Goal: Transaction & Acquisition: Purchase product/service

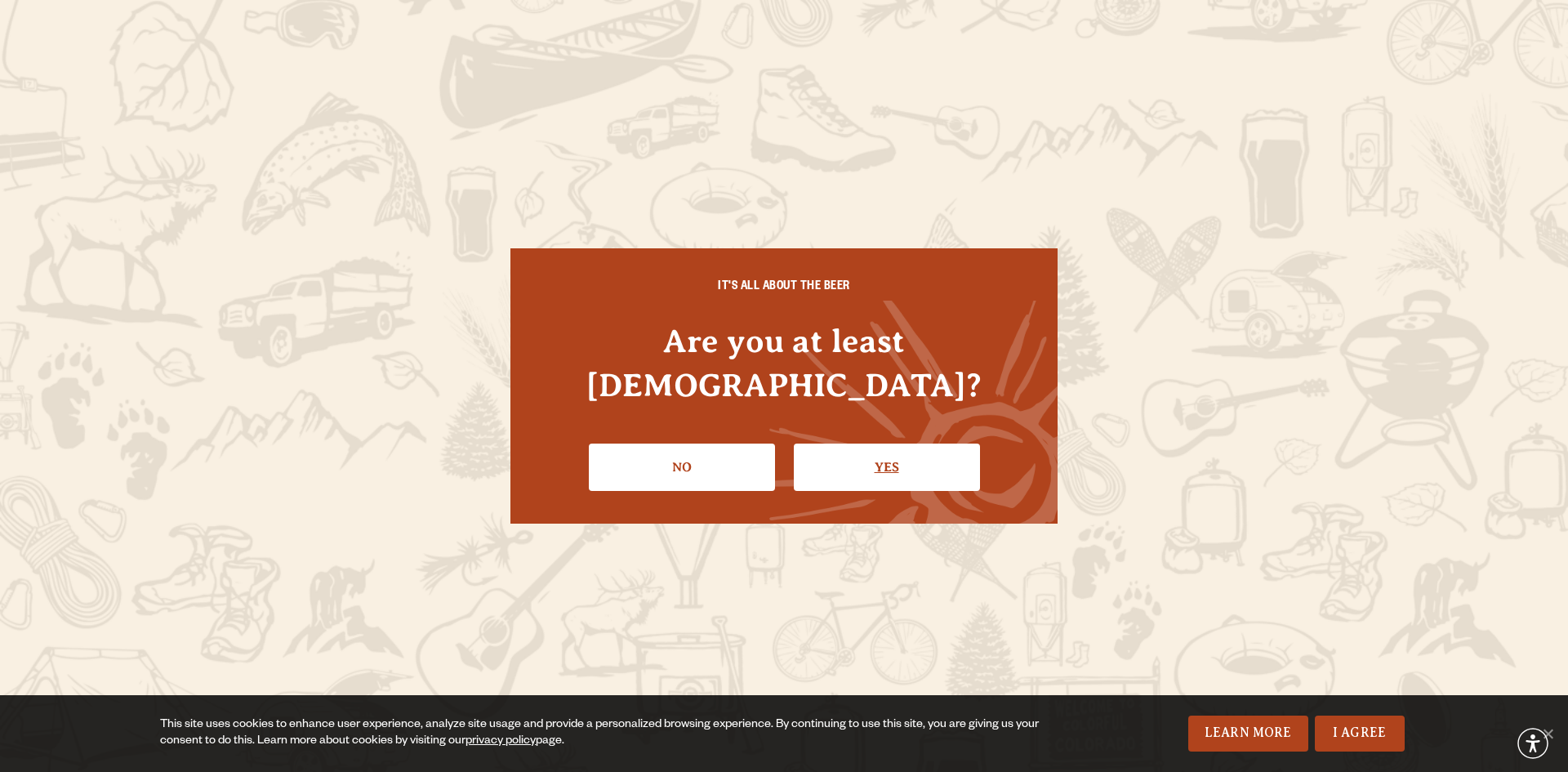
click at [897, 448] on link "Yes" at bounding box center [887, 467] width 187 height 48
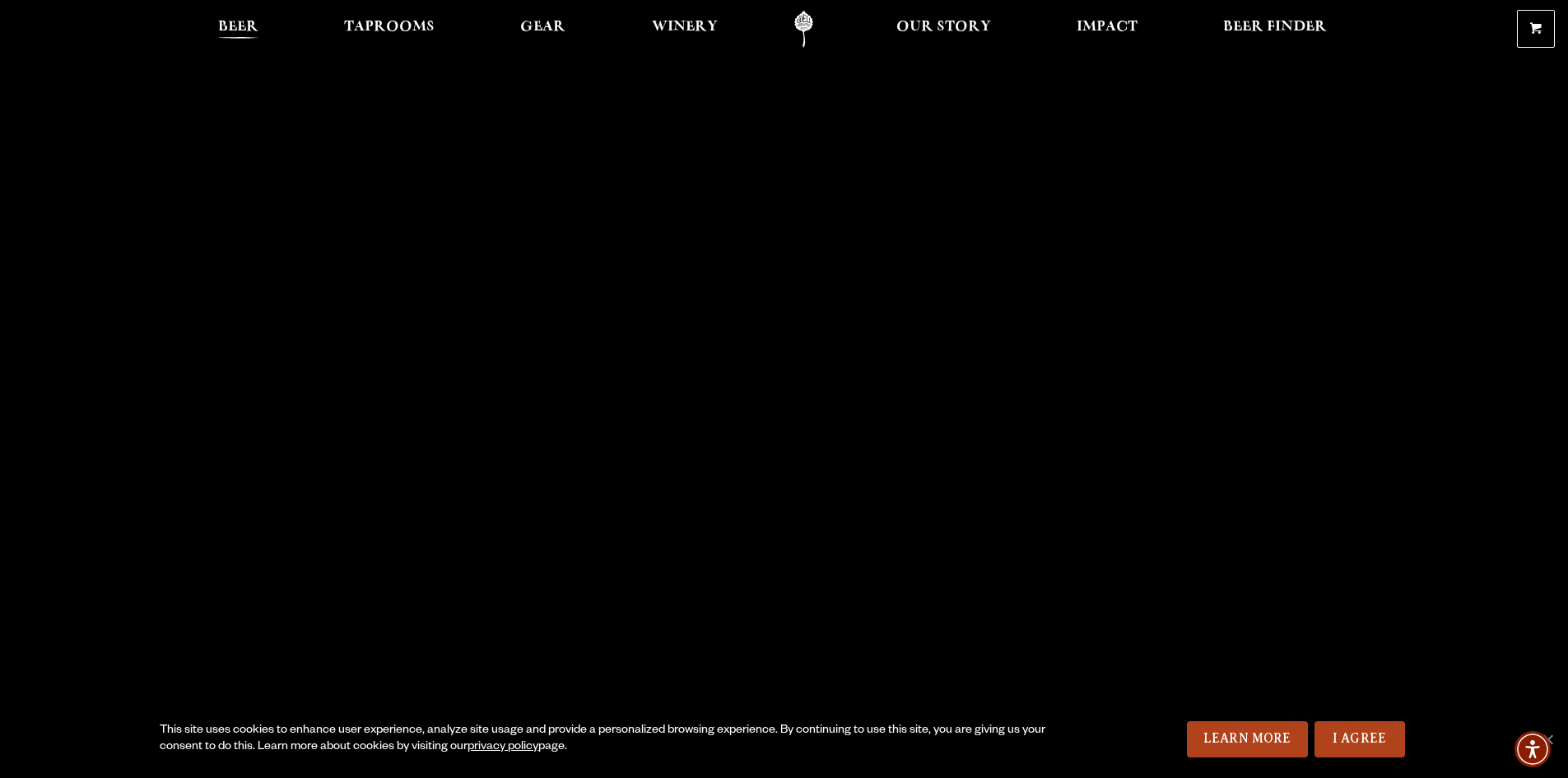
click at [249, 20] on span "Beer" at bounding box center [239, 27] width 41 height 13
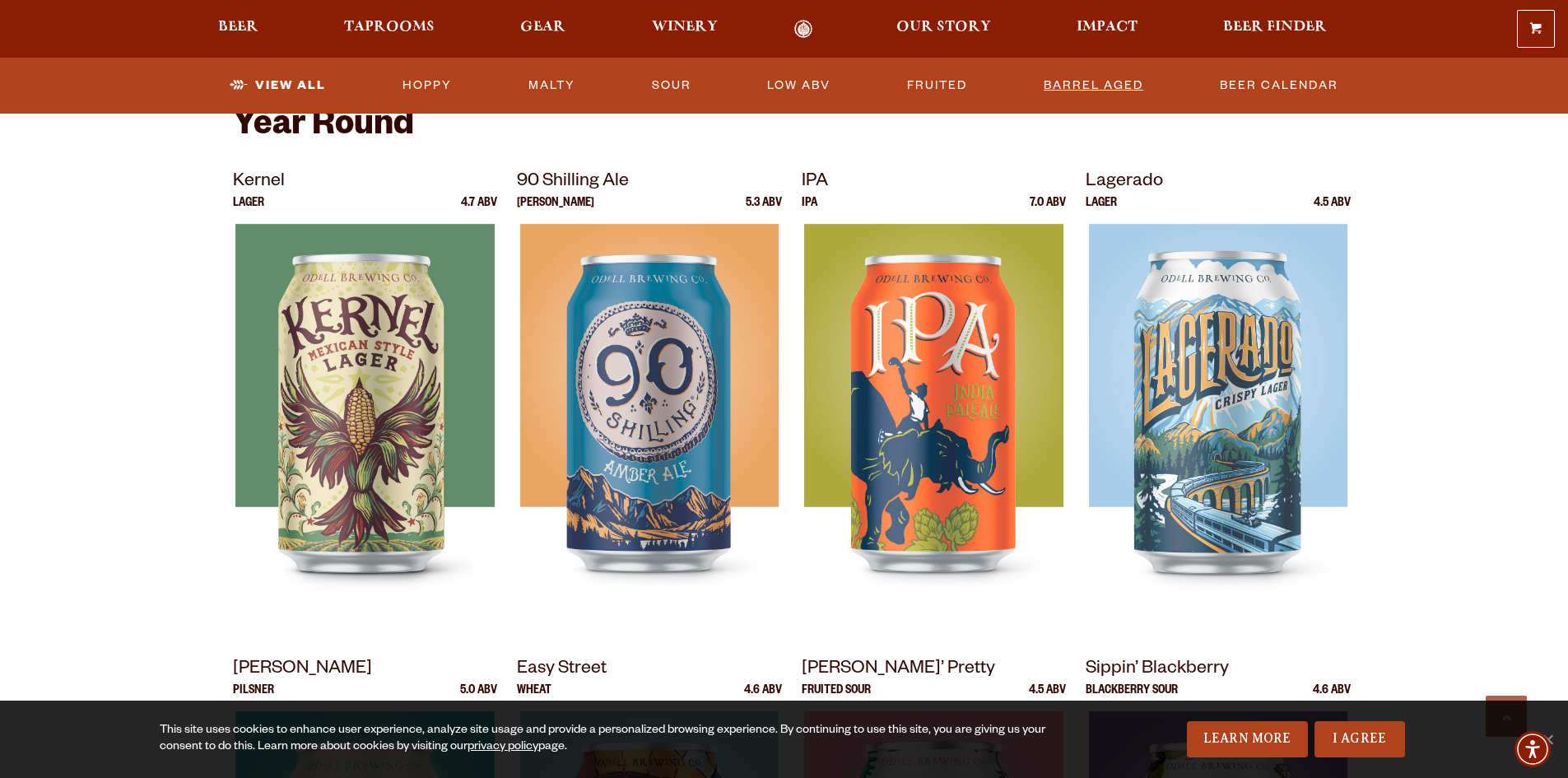
scroll to position [247, 0]
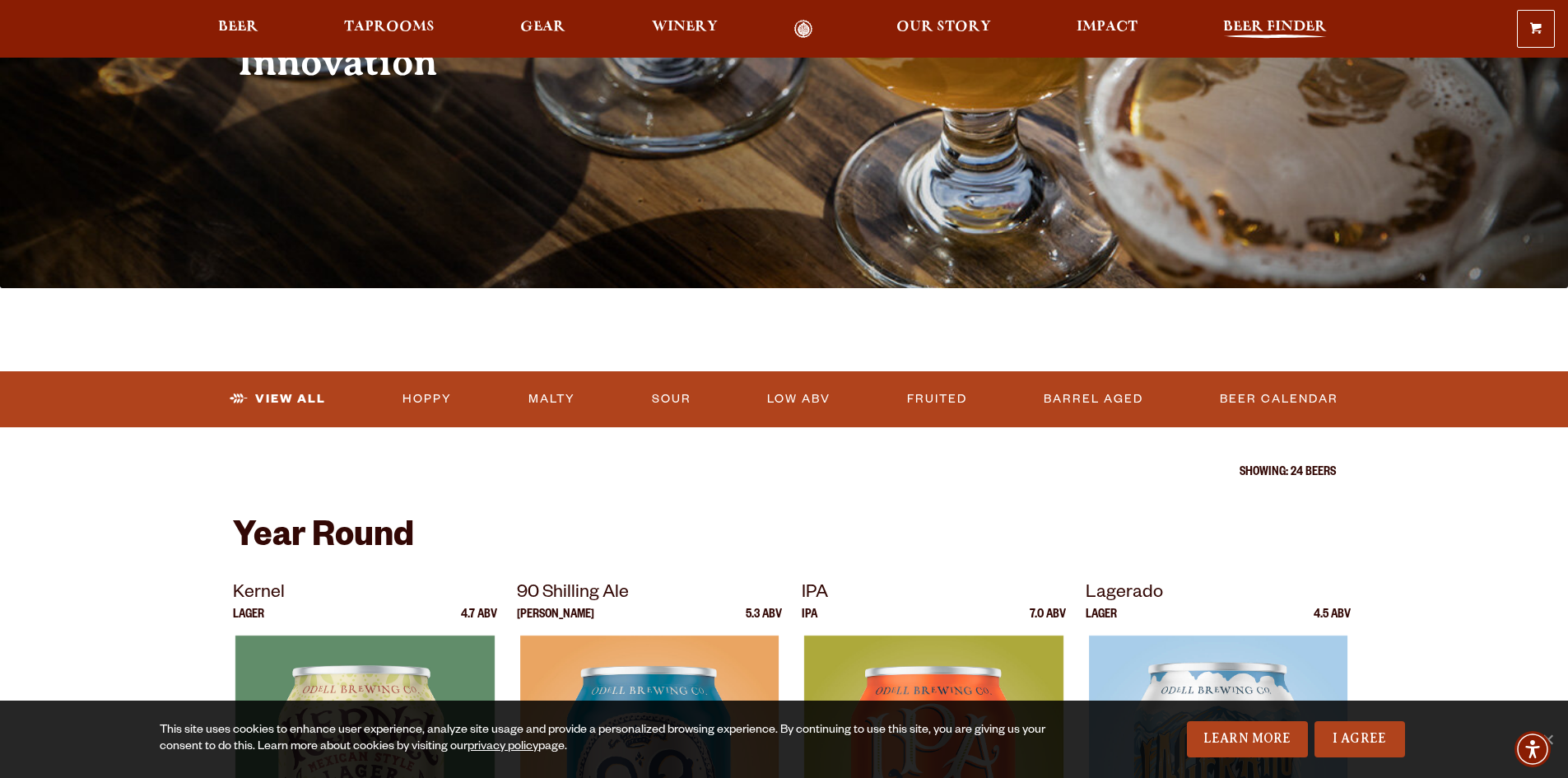
click at [1299, 22] on span "Beer Finder" at bounding box center [1274, 27] width 104 height 13
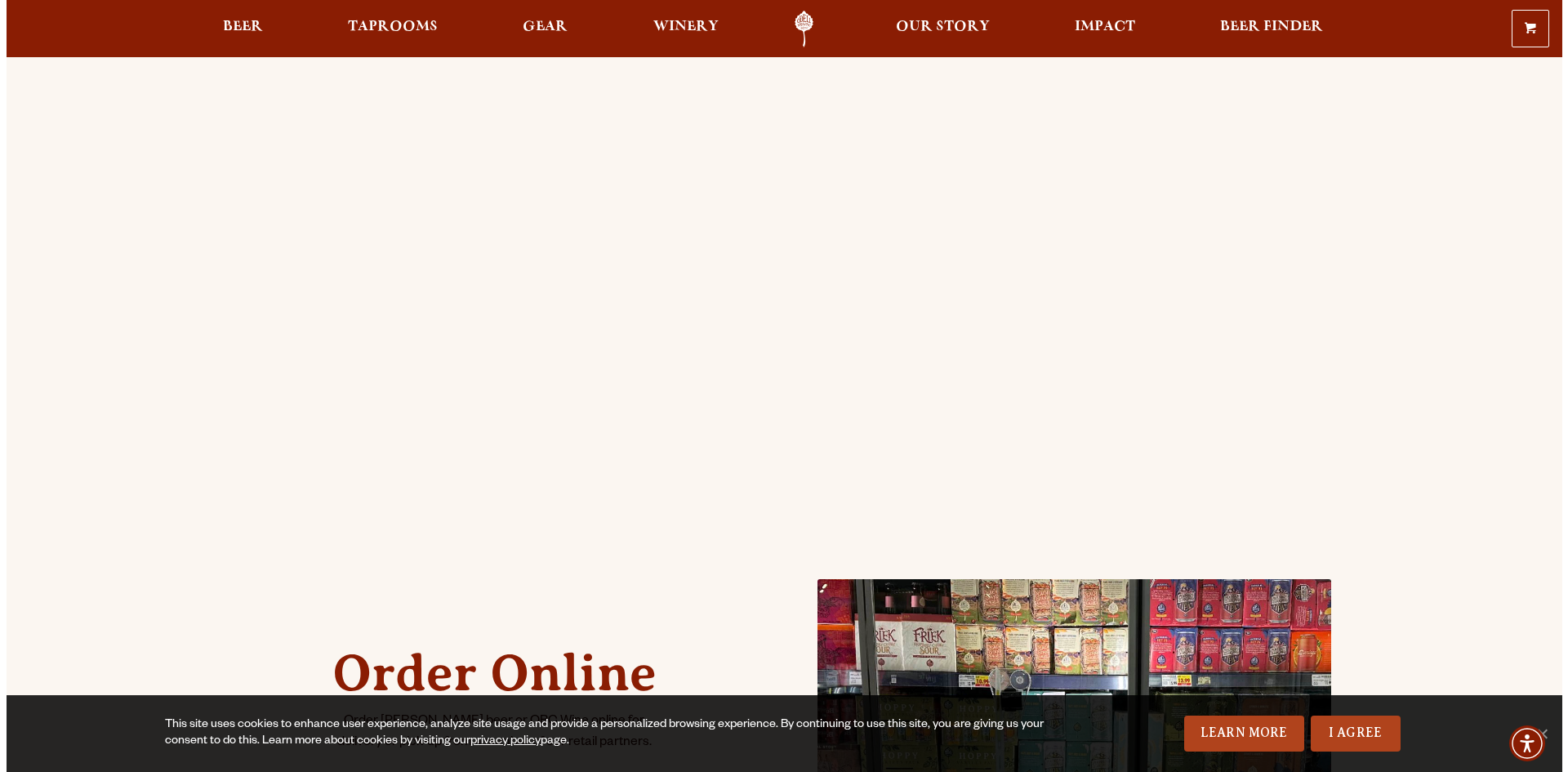
scroll to position [409, 0]
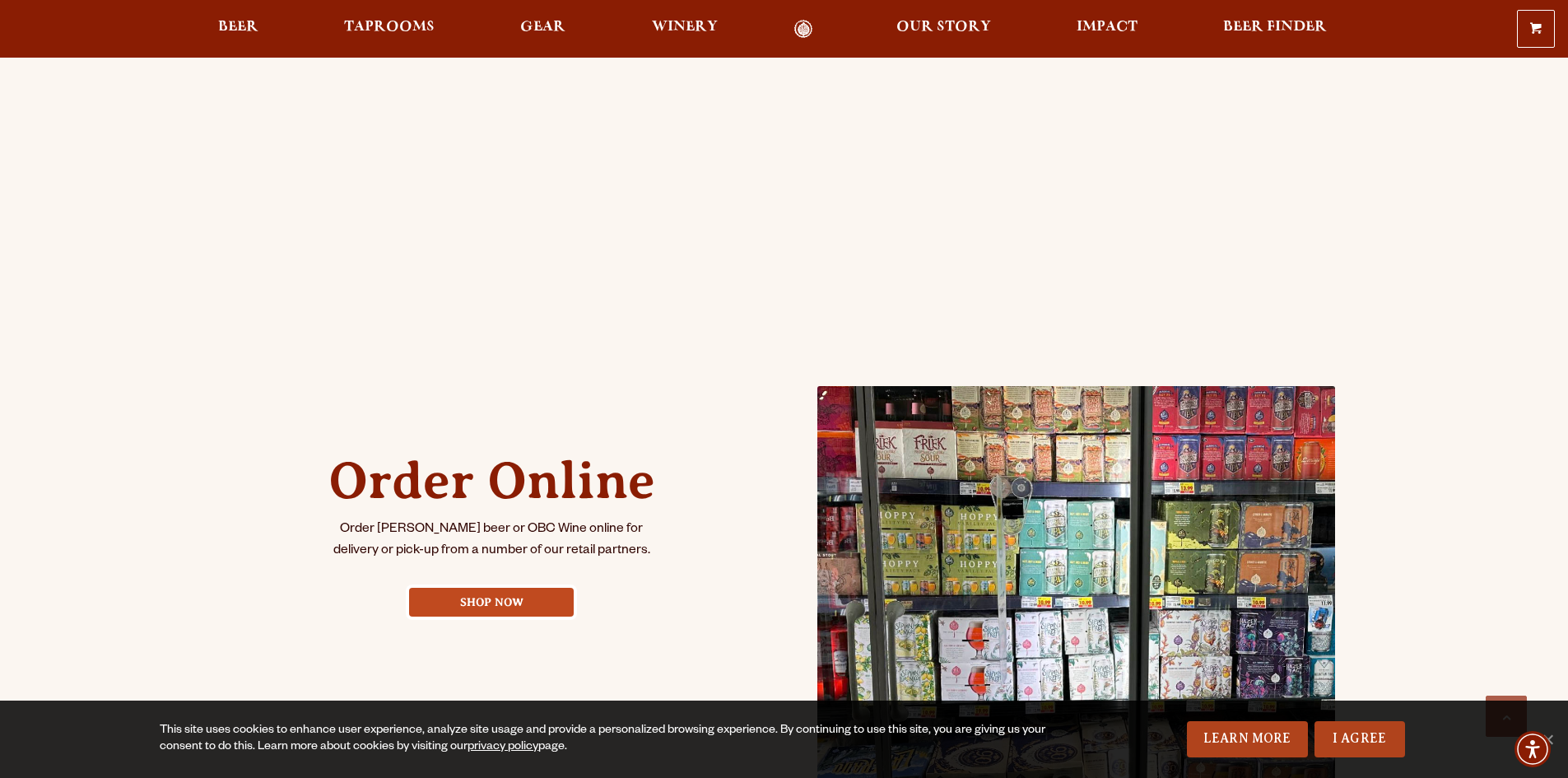
click at [497, 598] on link "Shop Now" at bounding box center [491, 602] width 165 height 29
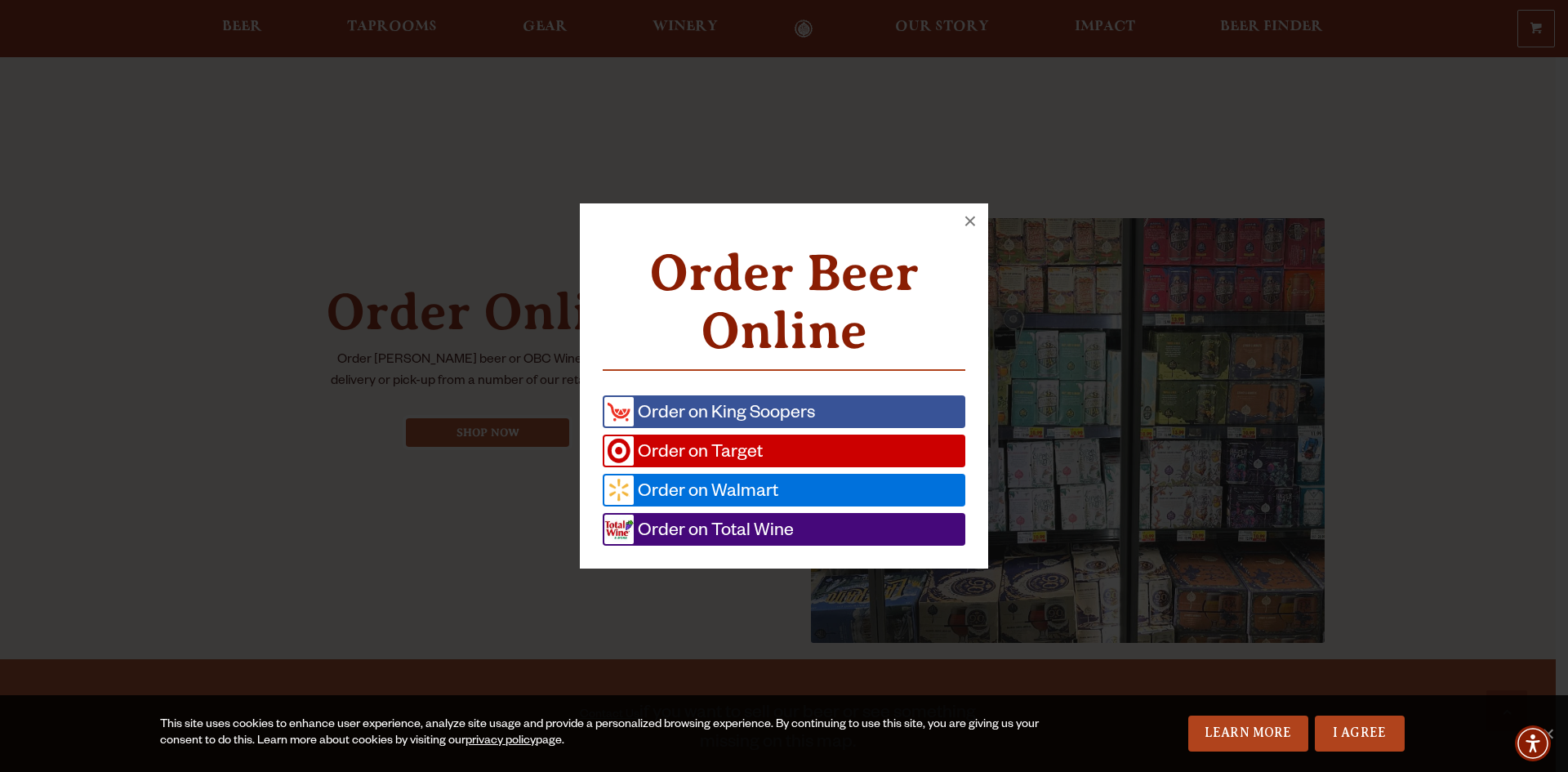
scroll to position [576, 0]
click at [753, 406] on span "Order on King Soopers" at bounding box center [724, 412] width 181 height 29
